Goal: Information Seeking & Learning: Learn about a topic

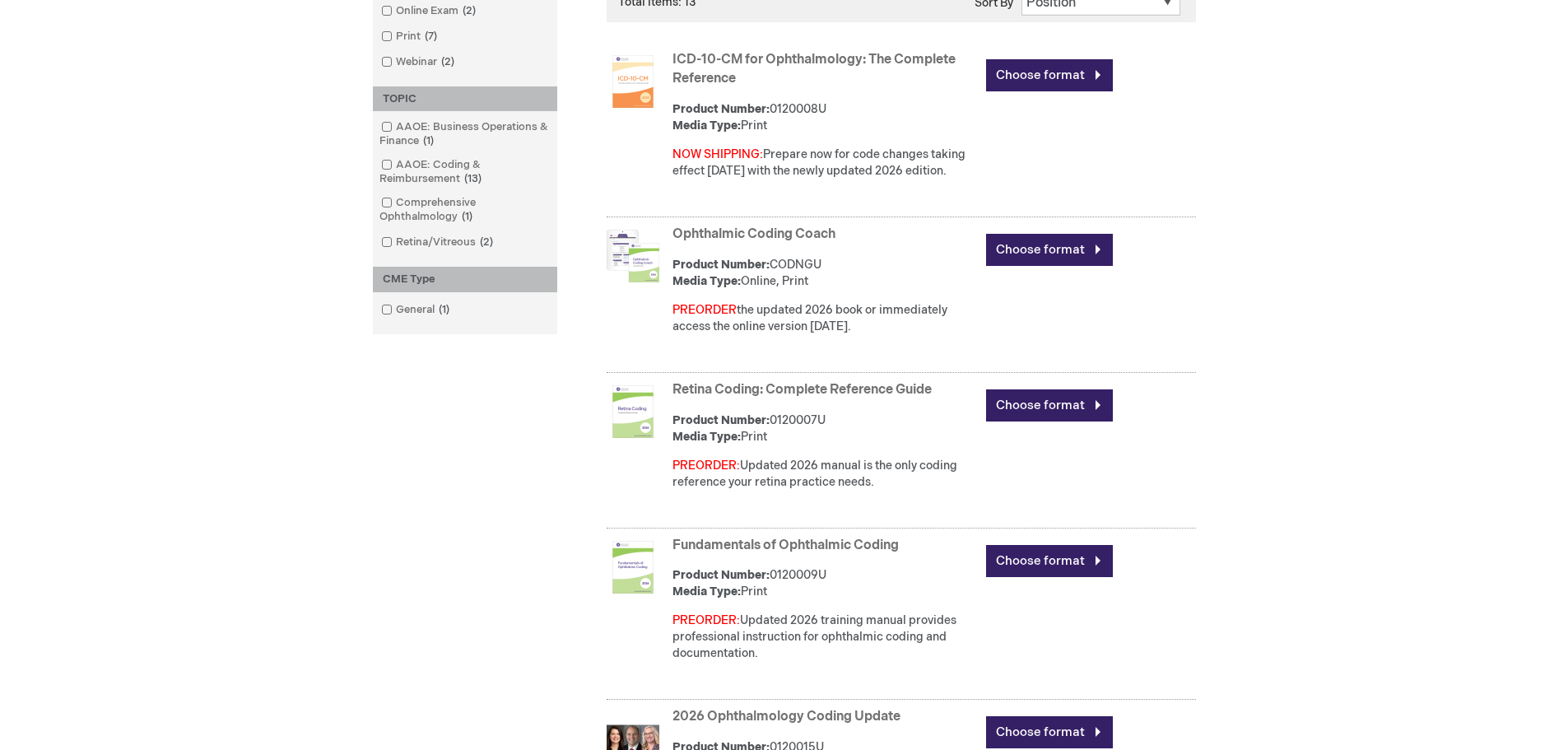
scroll to position [659, 0]
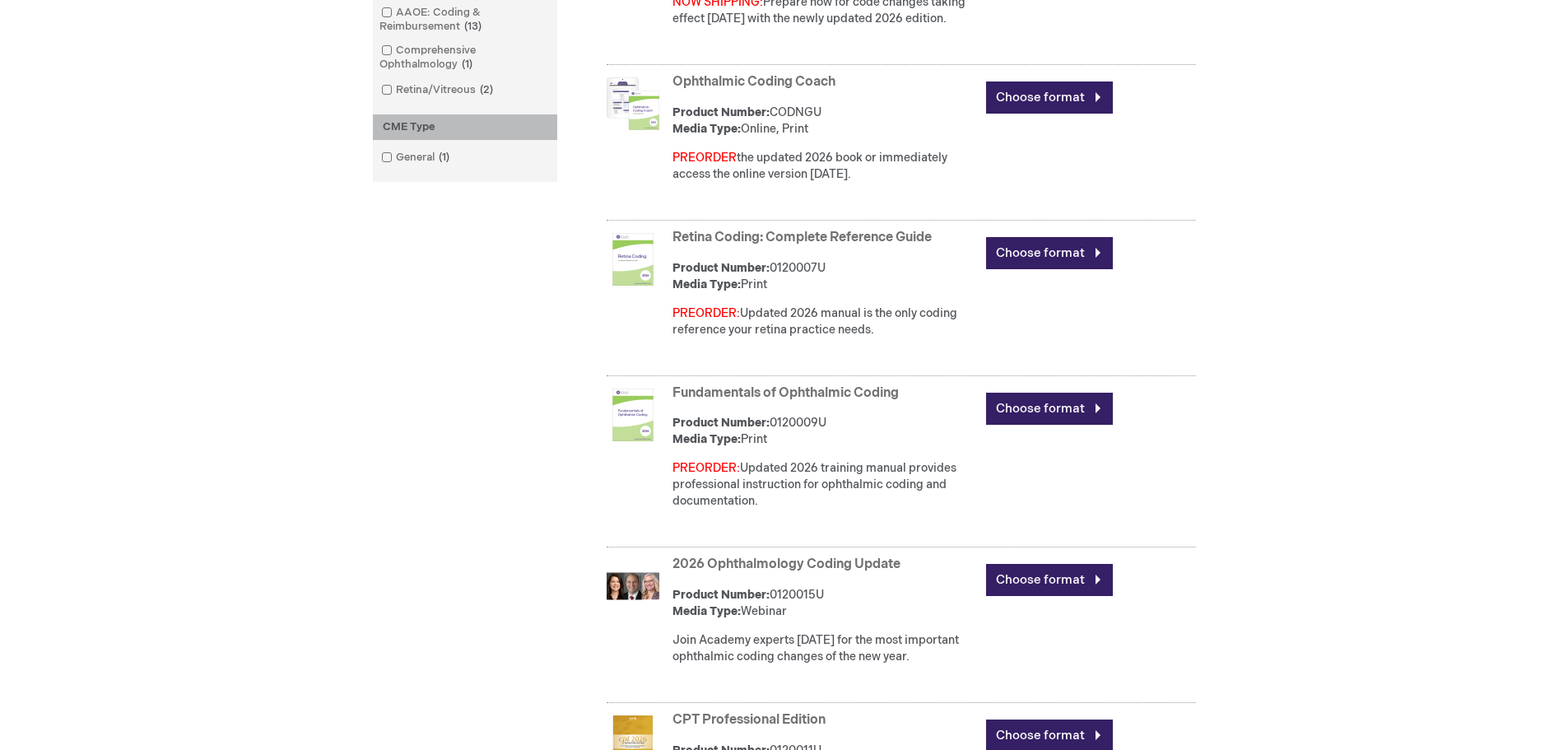
click at [688, 392] on link "Fundamentals of Ophthalmic Coding" at bounding box center [785, 393] width 226 height 16
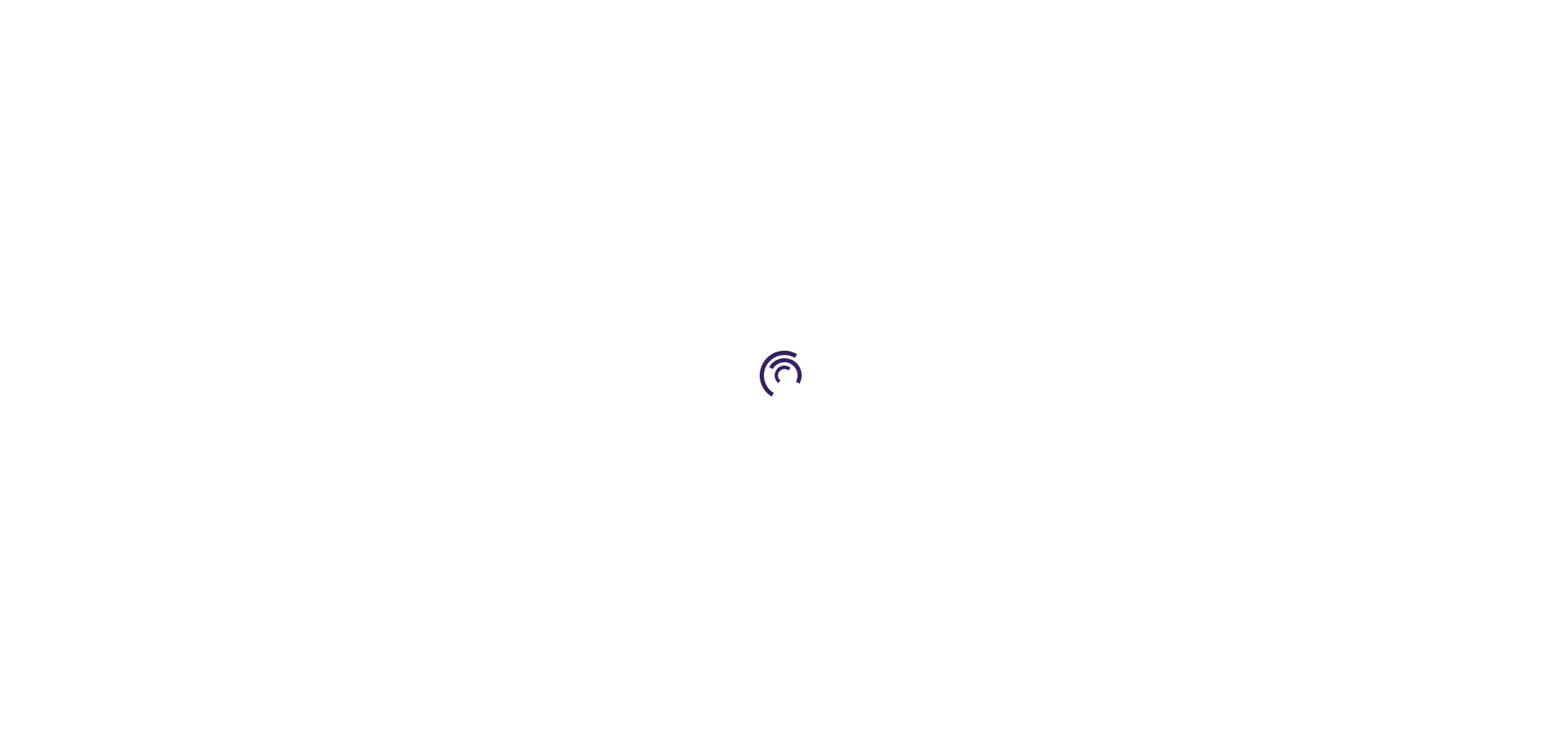
type input "0"
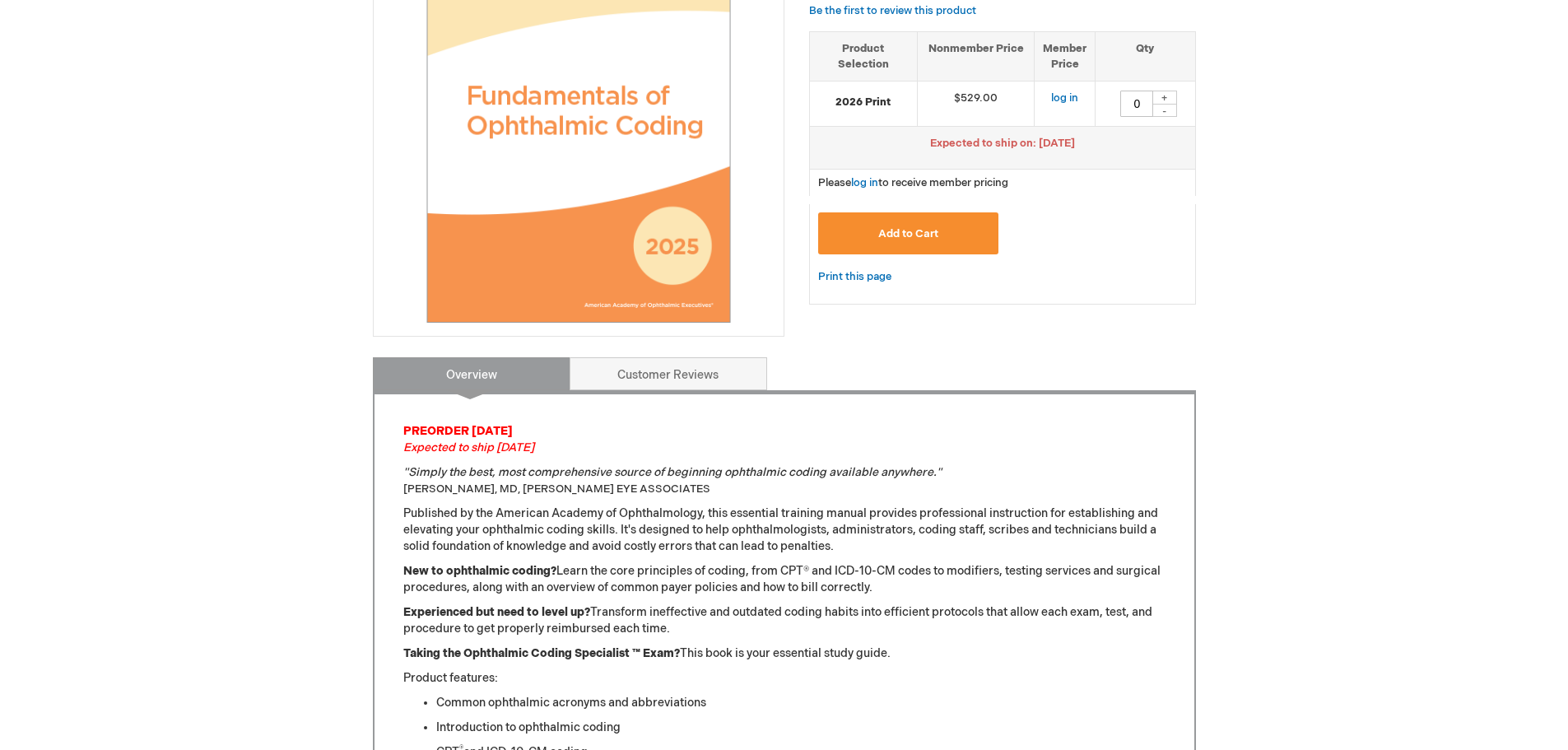
scroll to position [439, 0]
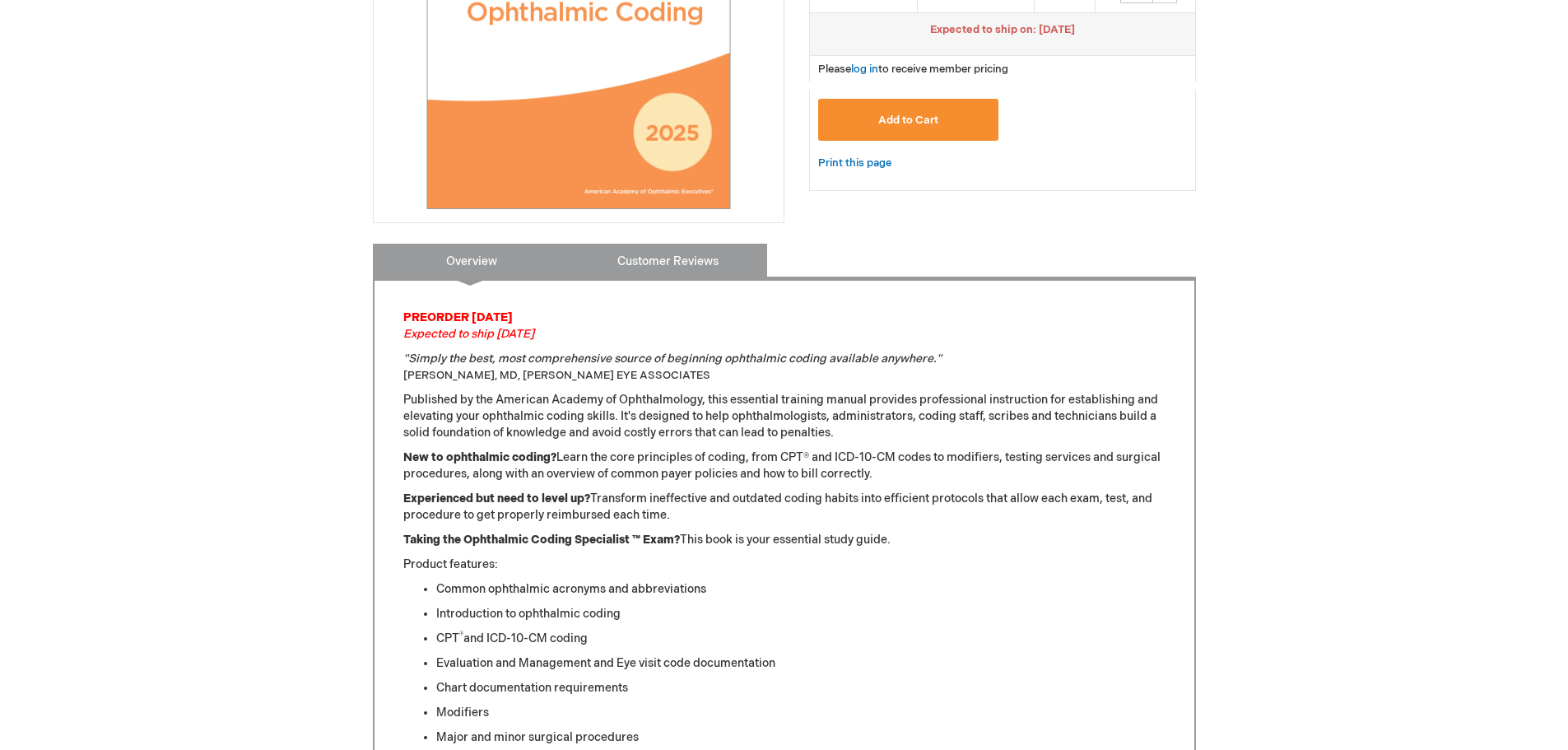
click at [653, 254] on link "Customer Reviews" at bounding box center [669, 259] width 198 height 33
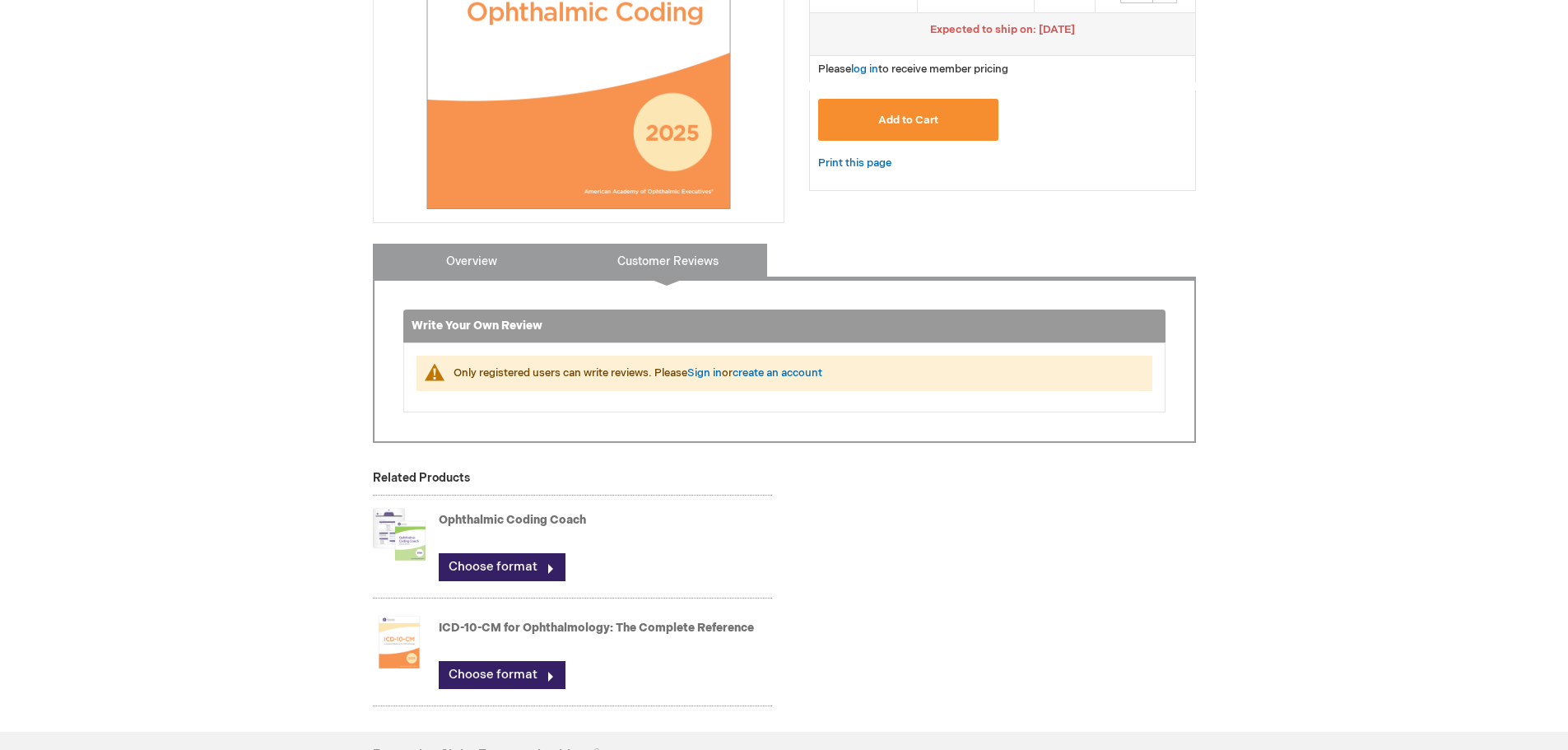
click at [491, 259] on link "Overview" at bounding box center [472, 259] width 198 height 33
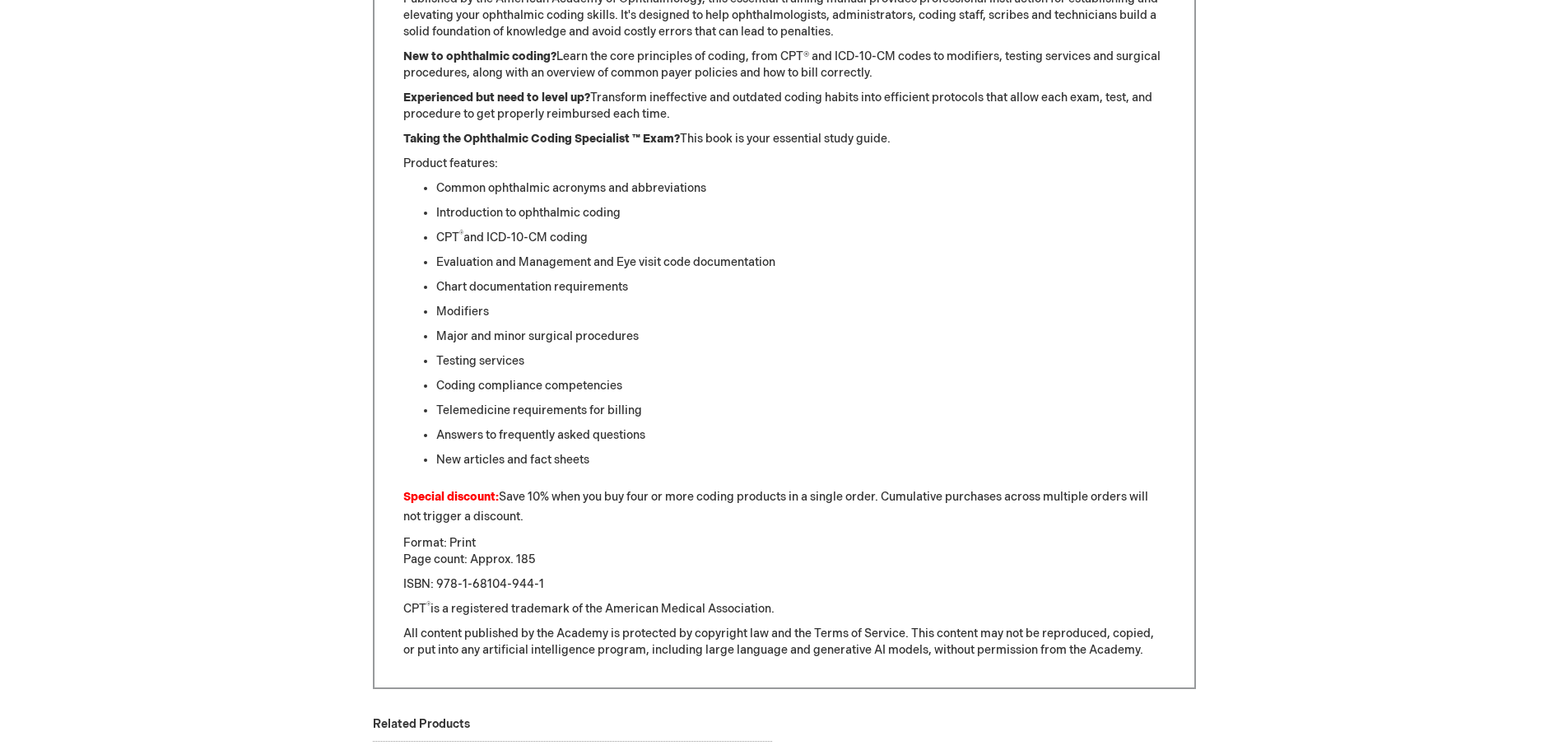
scroll to position [835, 0]
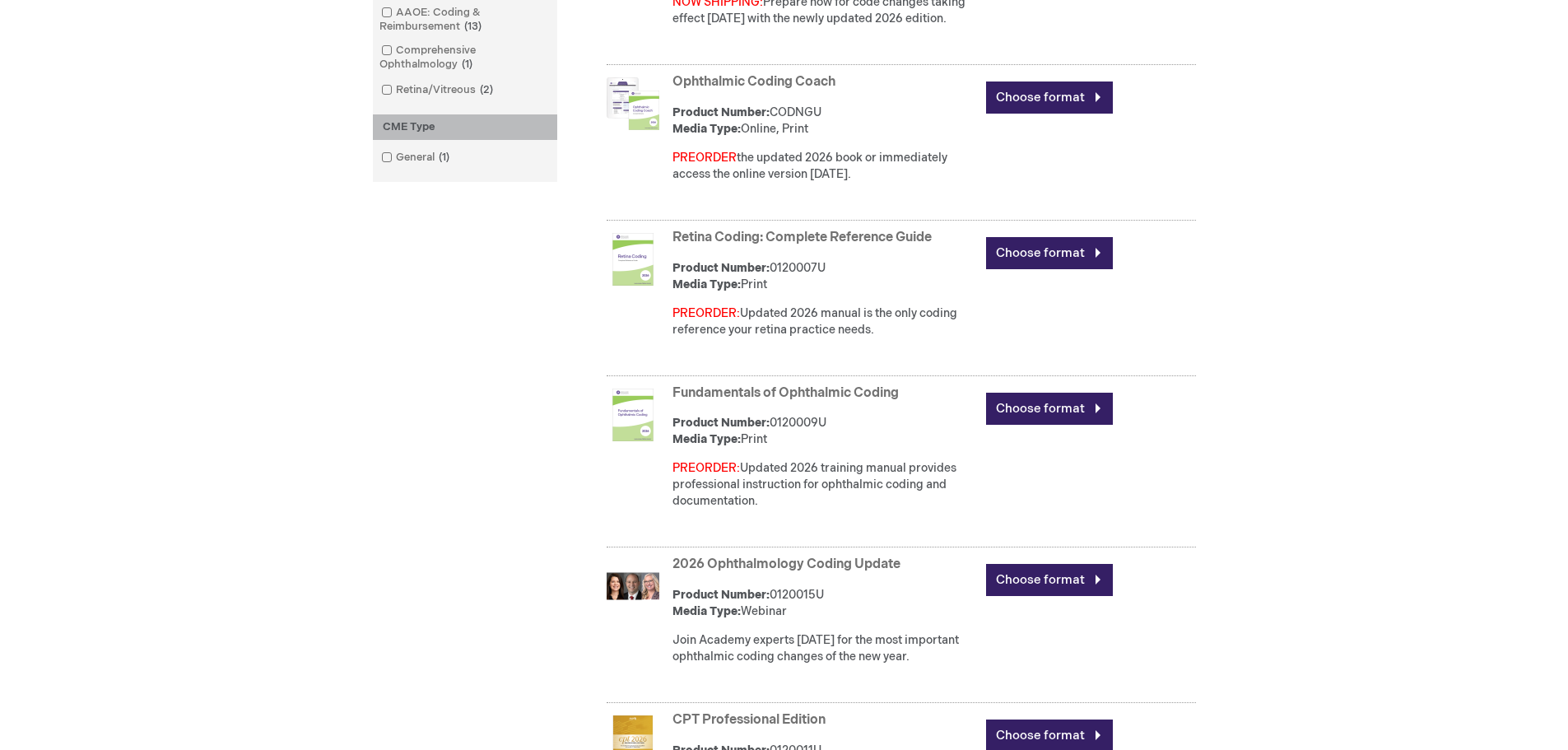
click at [713, 90] on link "Ophthalmic Coding Coach" at bounding box center [753, 82] width 163 height 16
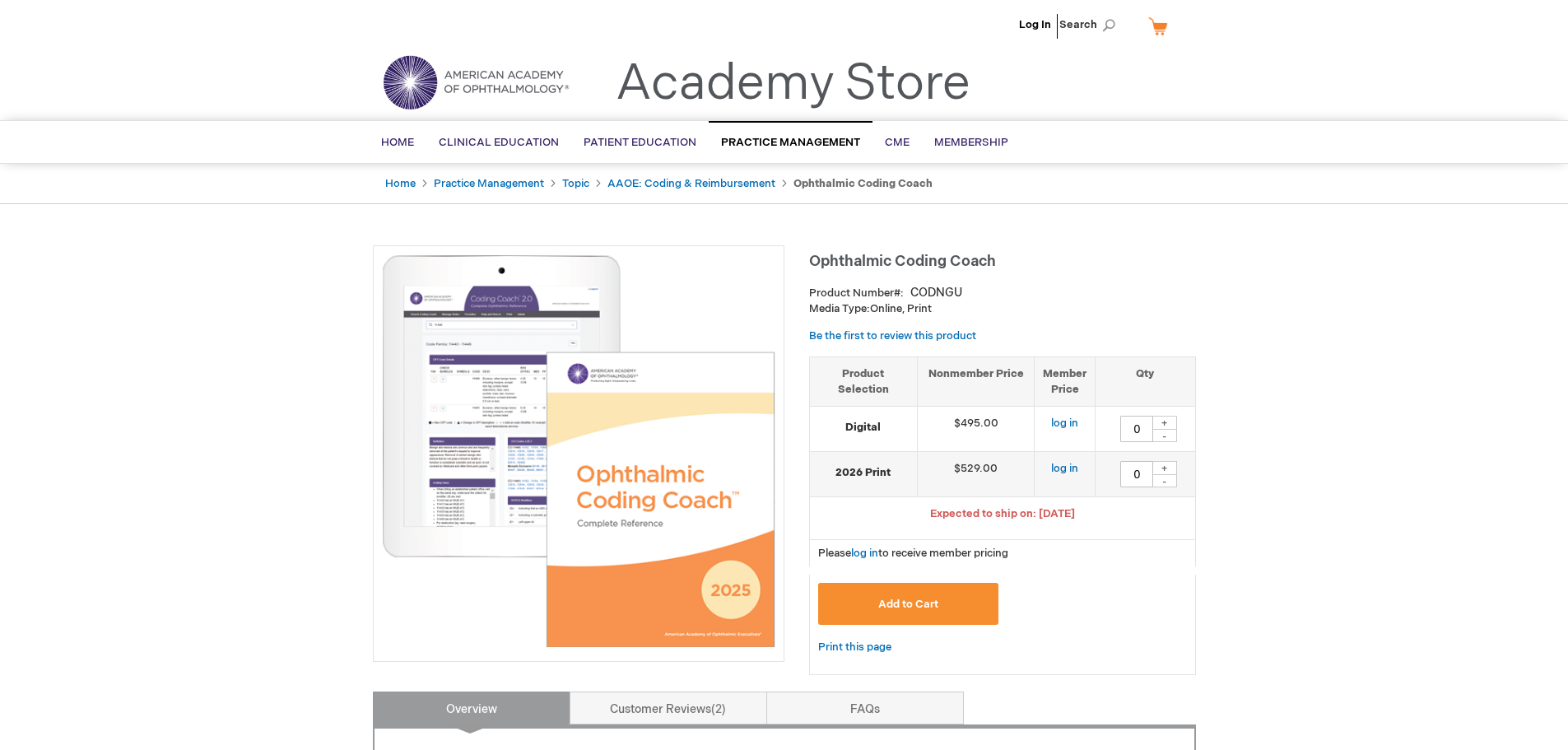
click at [466, 434] on img at bounding box center [578, 451] width 393 height 393
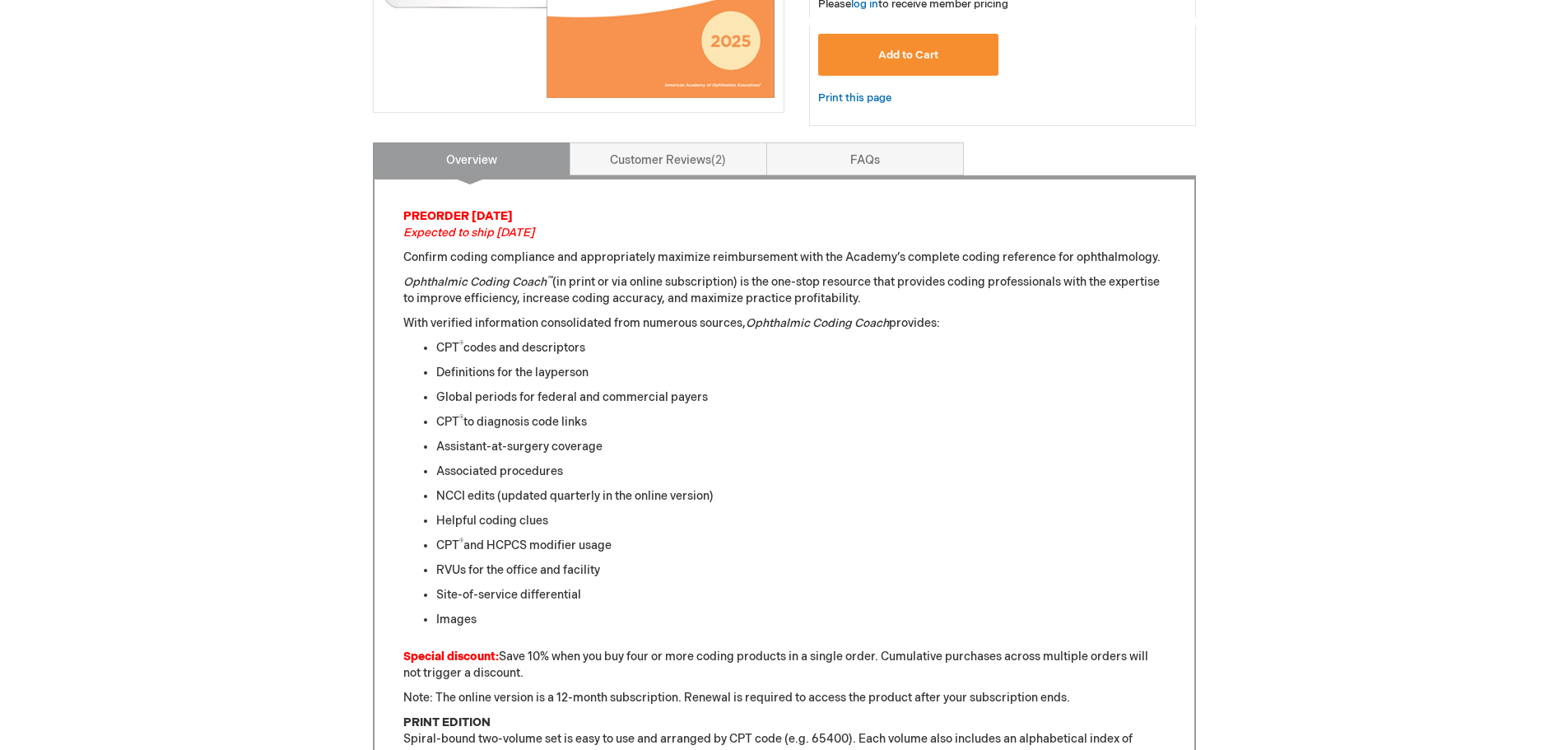
scroll to position [55, 0]
